Goal: Task Accomplishment & Management: Manage account settings

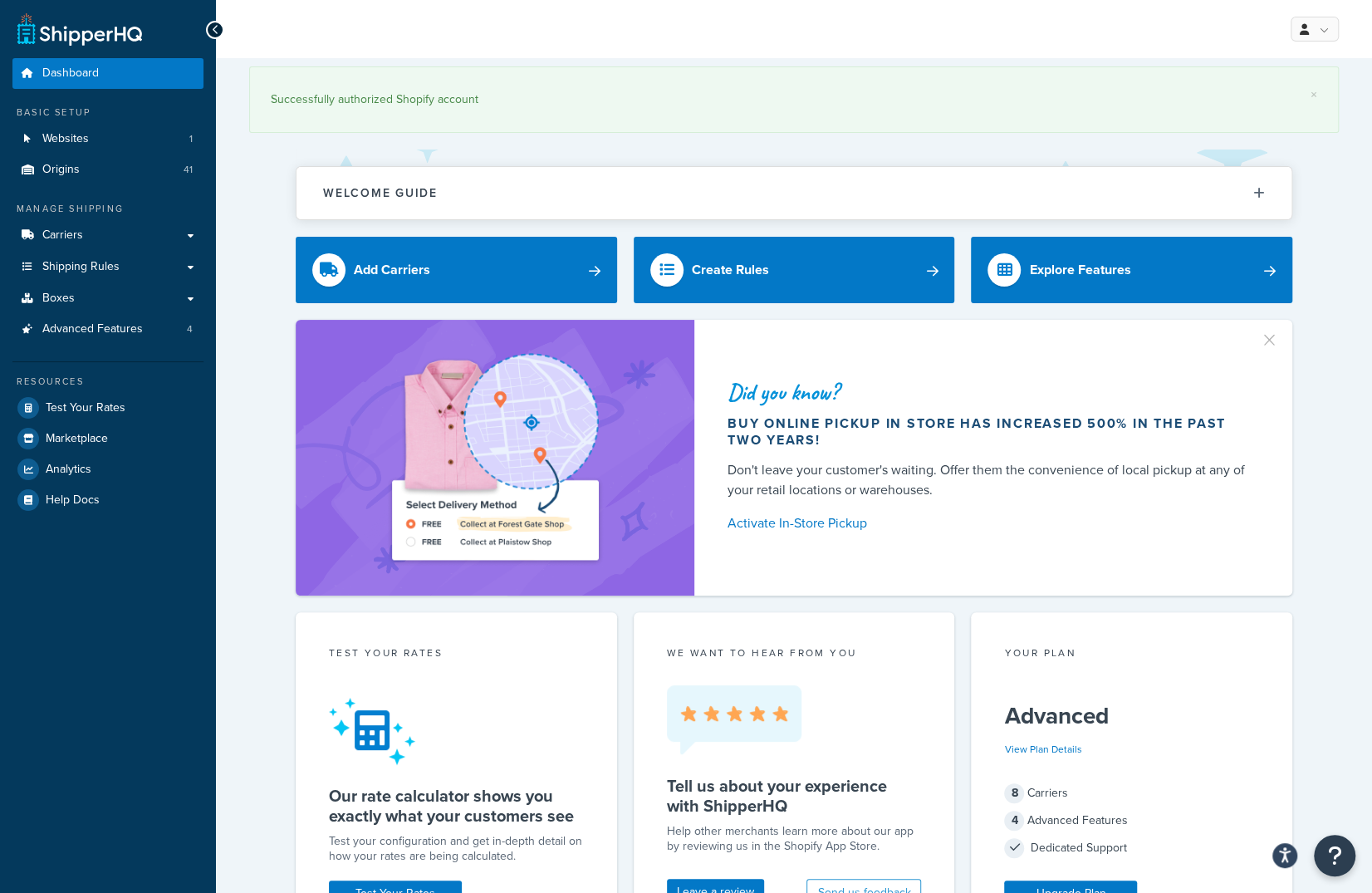
click at [411, 26] on div "My Profile Billing Global Settings Contact Us Logout" at bounding box center [794, 29] width 1156 height 58
click at [64, 239] on span "Carriers" at bounding box center [62, 234] width 41 height 14
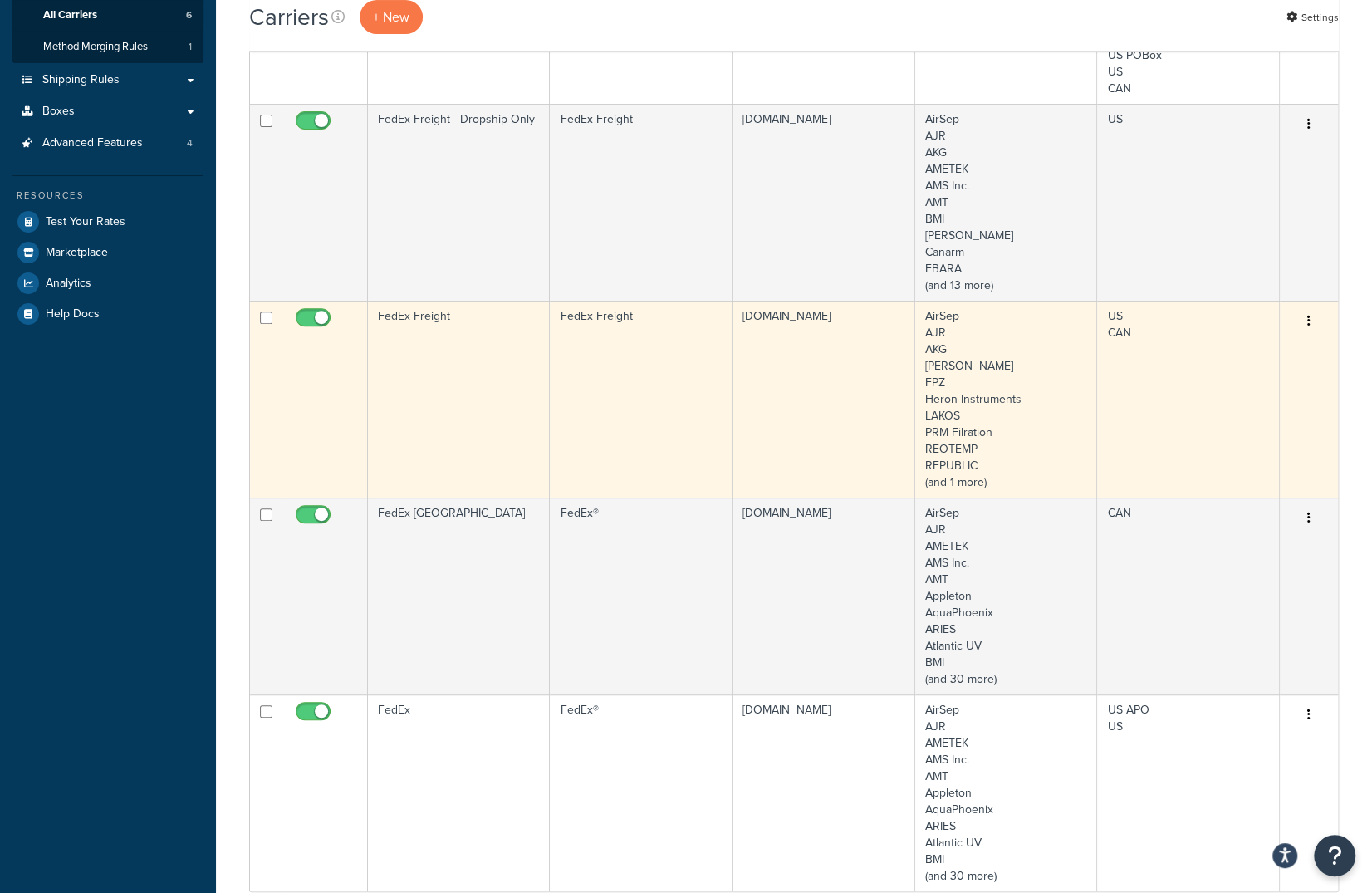
scroll to position [253, 0]
click at [707, 445] on td "FedEx Freight" at bounding box center [640, 399] width 182 height 197
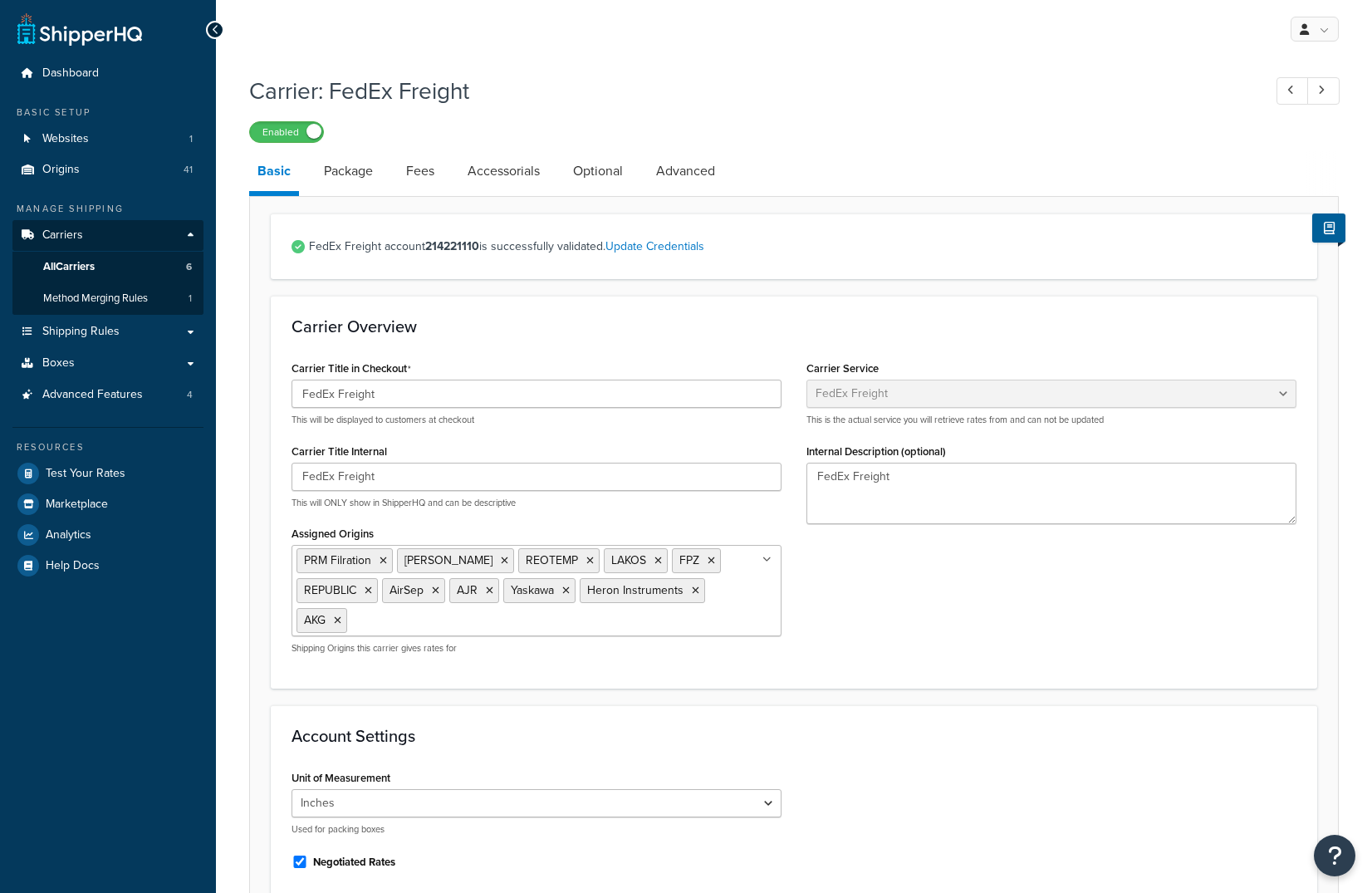
select select "fedExFreight"
click at [412, 173] on link "Fees" at bounding box center [420, 171] width 45 height 40
select select "AFTER"
